Goal: Task Accomplishment & Management: Manage account settings

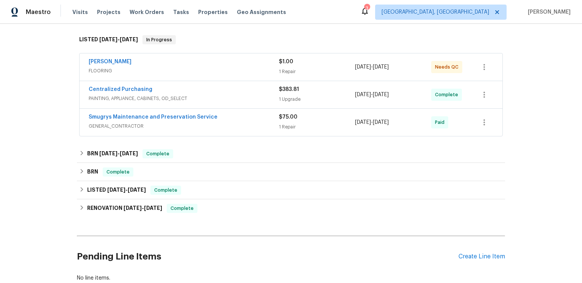
scroll to position [167, 0]
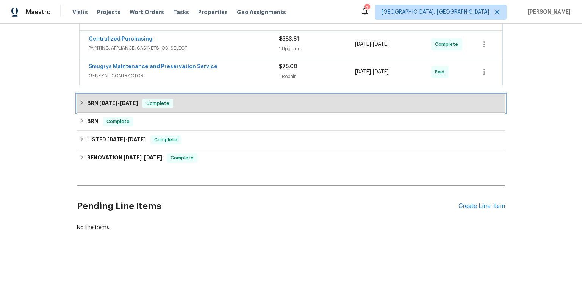
click at [133, 108] on h6 "BRN 4/2/25 - 4/9/25" at bounding box center [112, 103] width 51 height 9
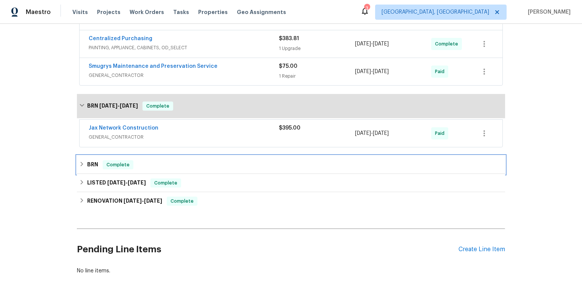
click at [92, 169] on h6 "BRN" at bounding box center [92, 164] width 11 height 9
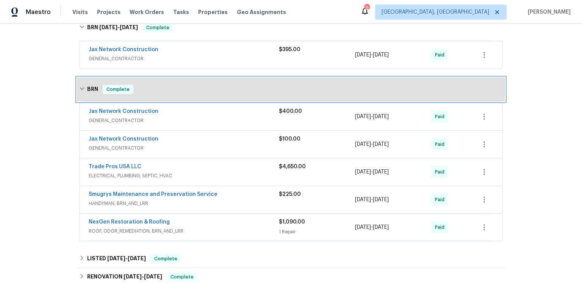
scroll to position [294, 0]
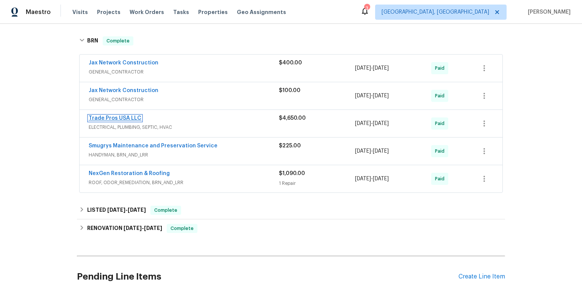
click at [141, 121] on link "Trade Pros USA LLC" at bounding box center [115, 118] width 53 height 5
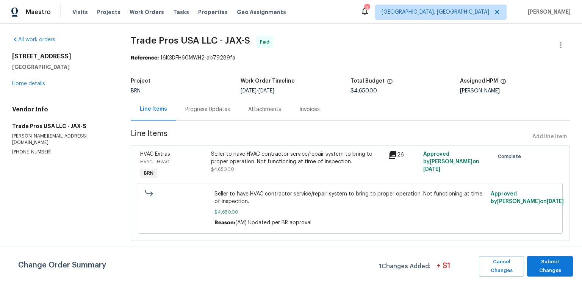
scroll to position [18, 0]
click at [389, 156] on icon at bounding box center [393, 155] width 8 height 8
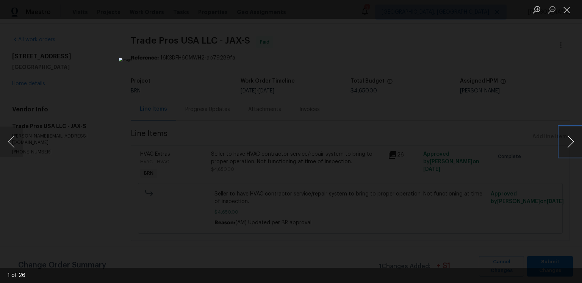
click at [573, 140] on button "Next image" at bounding box center [570, 142] width 23 height 30
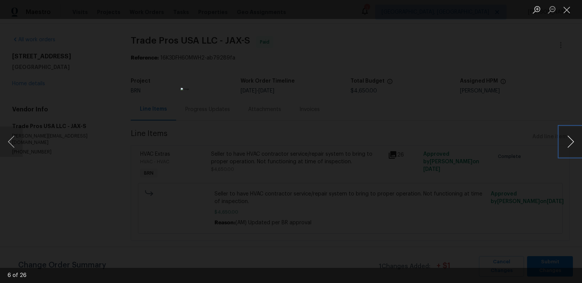
click at [573, 140] on button "Next image" at bounding box center [570, 142] width 23 height 30
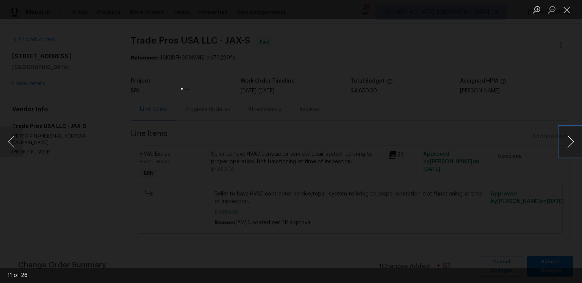
click at [573, 140] on button "Next image" at bounding box center [570, 142] width 23 height 30
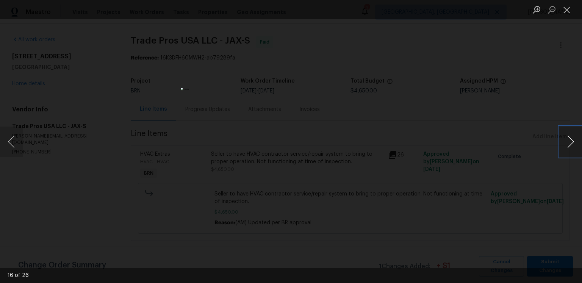
click at [573, 140] on button "Next image" at bounding box center [570, 142] width 23 height 30
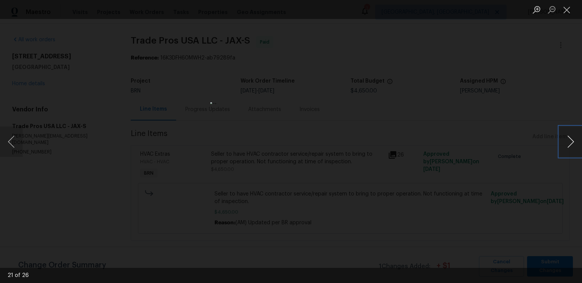
click at [573, 140] on button "Next image" at bounding box center [570, 142] width 23 height 30
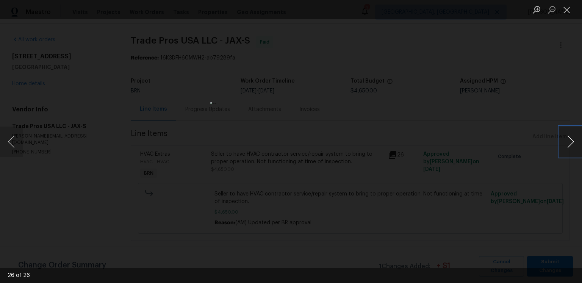
click at [573, 140] on button "Next image" at bounding box center [570, 142] width 23 height 30
click at [568, 13] on button "Close lightbox" at bounding box center [566, 9] width 15 height 13
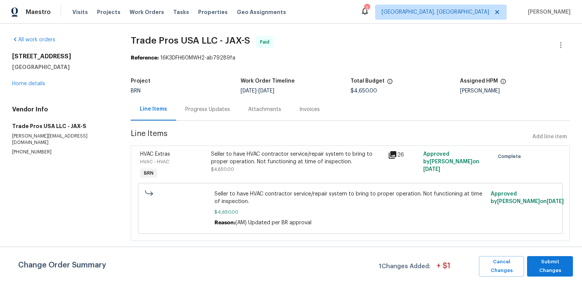
click at [226, 109] on div "Progress Updates" at bounding box center [207, 109] width 63 height 22
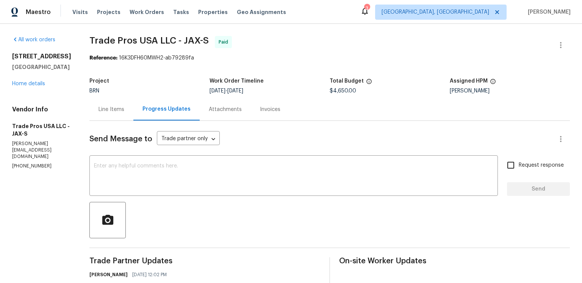
click at [242, 113] on div "Attachments" at bounding box center [225, 110] width 33 height 8
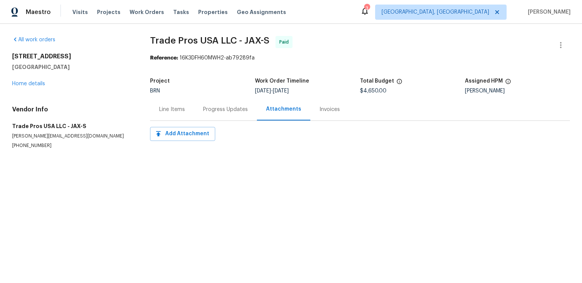
click at [335, 120] on div "Invoices" at bounding box center [329, 109] width 39 height 22
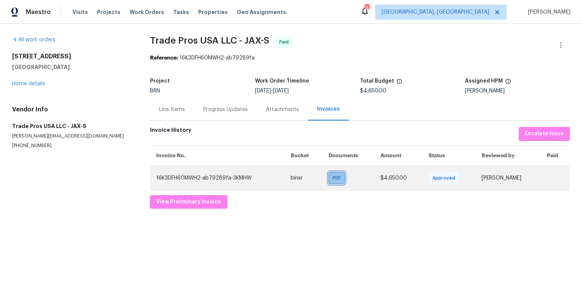
click at [337, 182] on span "PDF" at bounding box center [338, 178] width 11 height 8
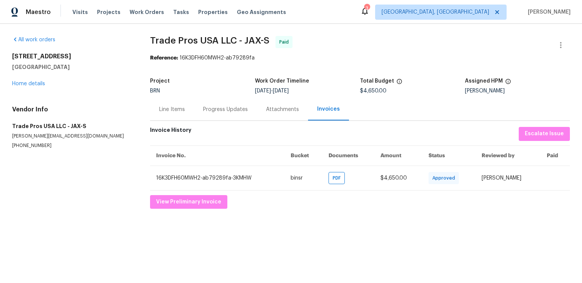
click at [373, 54] on span "Trade Pros USA LLC - JAX-S Paid" at bounding box center [351, 45] width 402 height 18
click at [185, 113] on div "Line Items" at bounding box center [172, 110] width 26 height 8
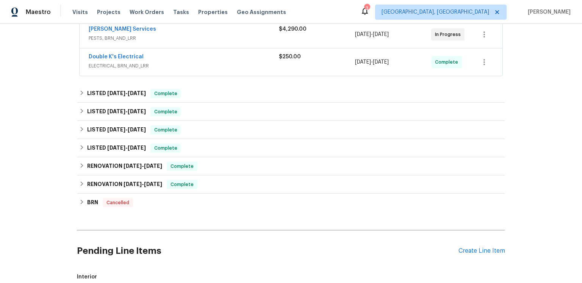
scroll to position [105, 0]
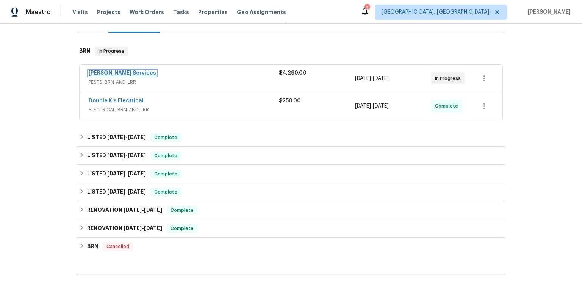
click at [139, 76] on link "[PERSON_NAME] Services" at bounding box center [122, 72] width 67 height 5
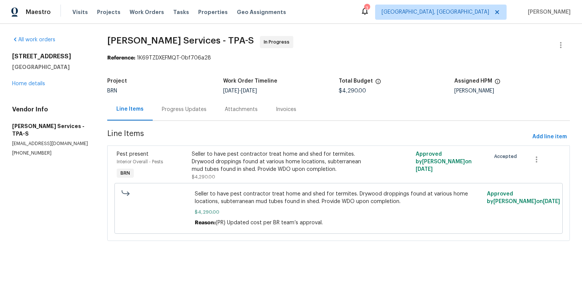
click at [216, 117] on div "Progress Updates" at bounding box center [184, 109] width 63 height 22
